Goal: Transaction & Acquisition: Purchase product/service

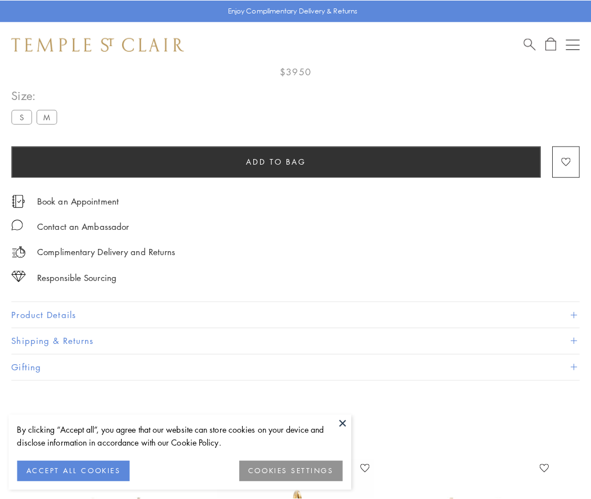
scroll to position [66, 0]
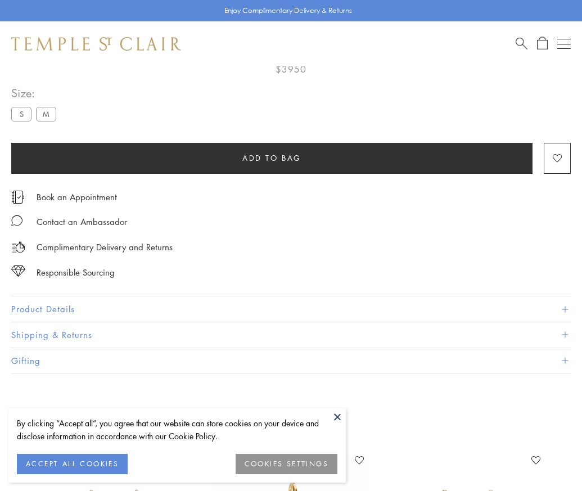
click at [272, 157] on span "Add to bag" at bounding box center [271, 158] width 59 height 12
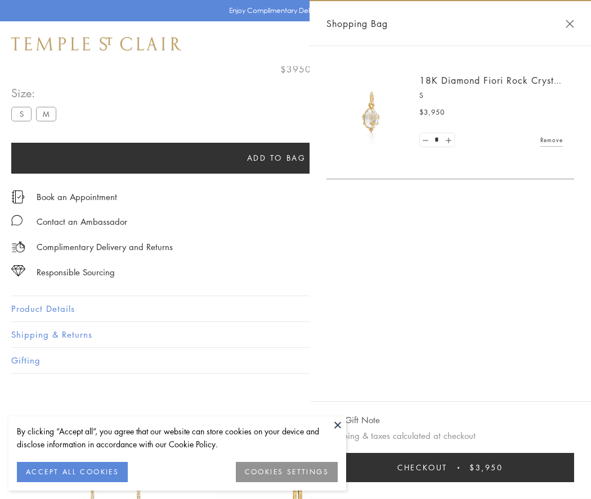
click at [451, 468] on button "Checkout $3,950" at bounding box center [449, 467] width 247 height 29
